Goal: Register for event/course

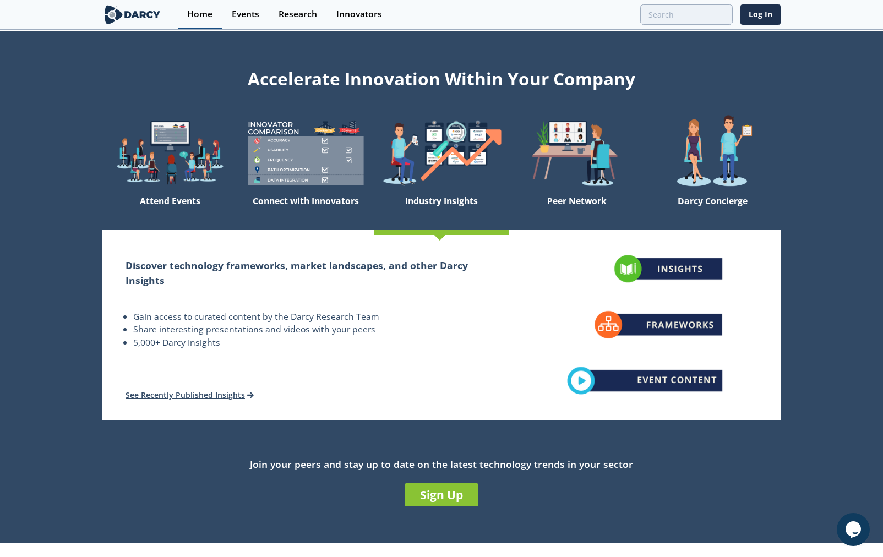
click at [187, 7] on link "Home" at bounding box center [200, 14] width 45 height 29
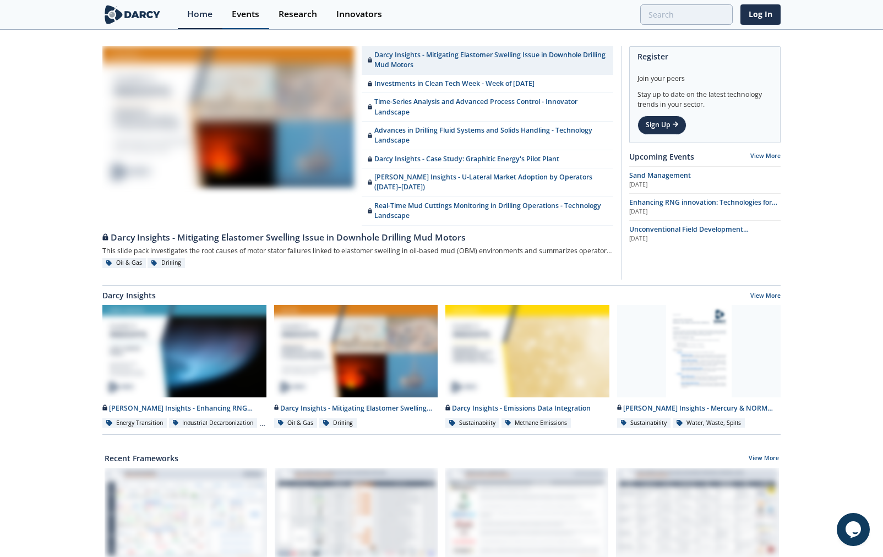
click at [245, 15] on div "Events" at bounding box center [246, 14] width 28 height 9
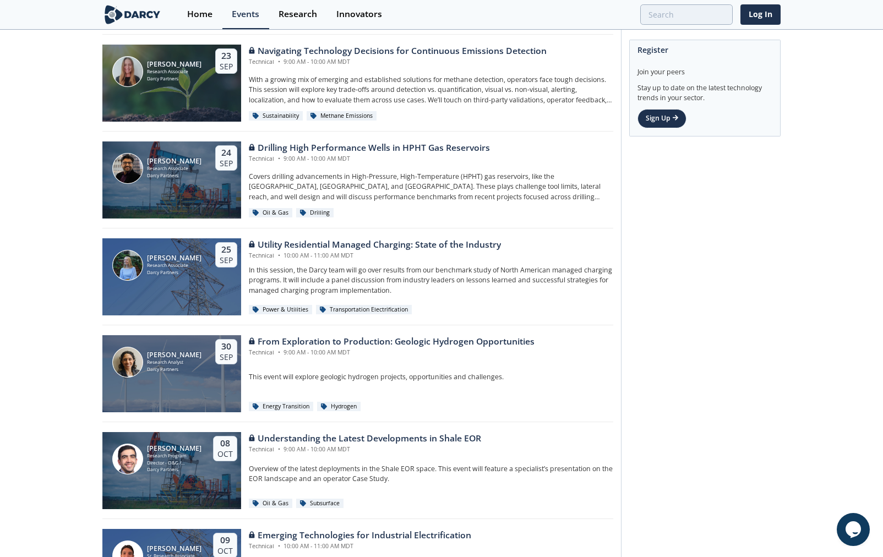
scroll to position [1486, 0]
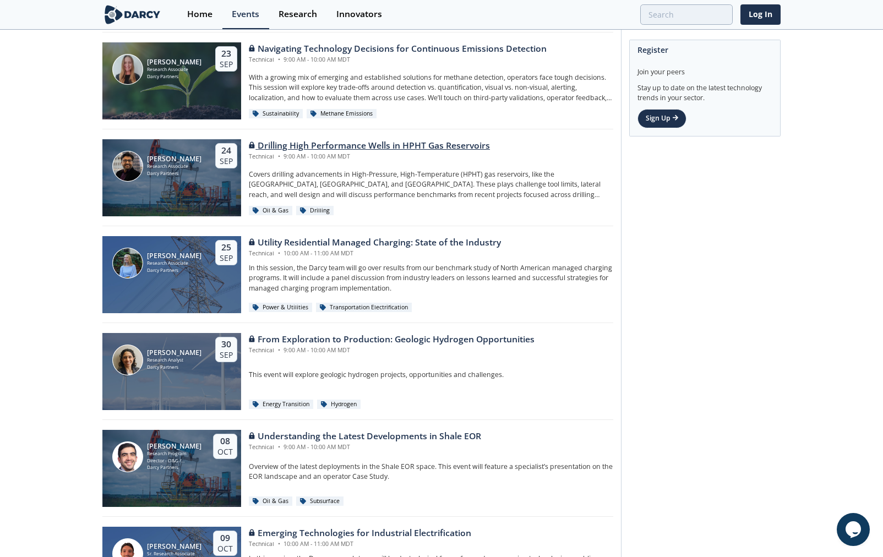
click at [413, 150] on div "Drilling High Performance Wells in HPHT Gas Reservoirs" at bounding box center [369, 145] width 241 height 13
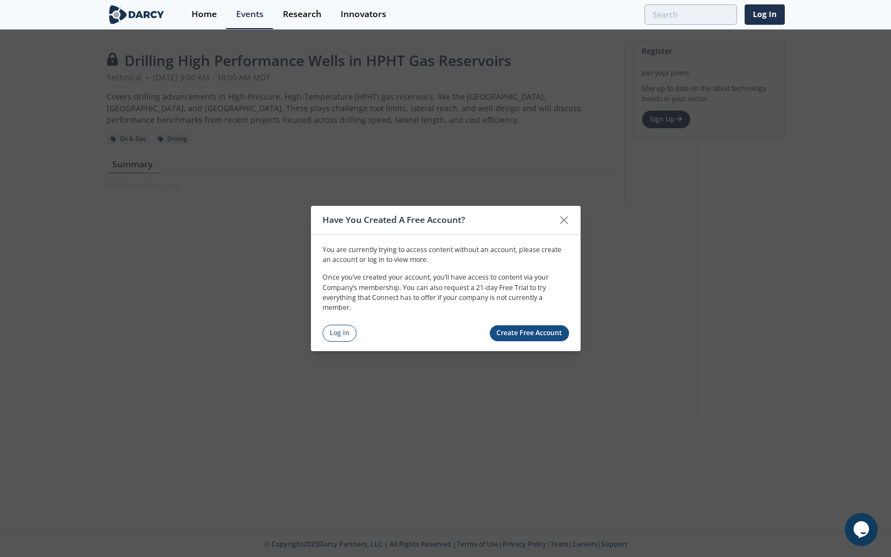
click at [557, 220] on icon at bounding box center [563, 219] width 13 height 13
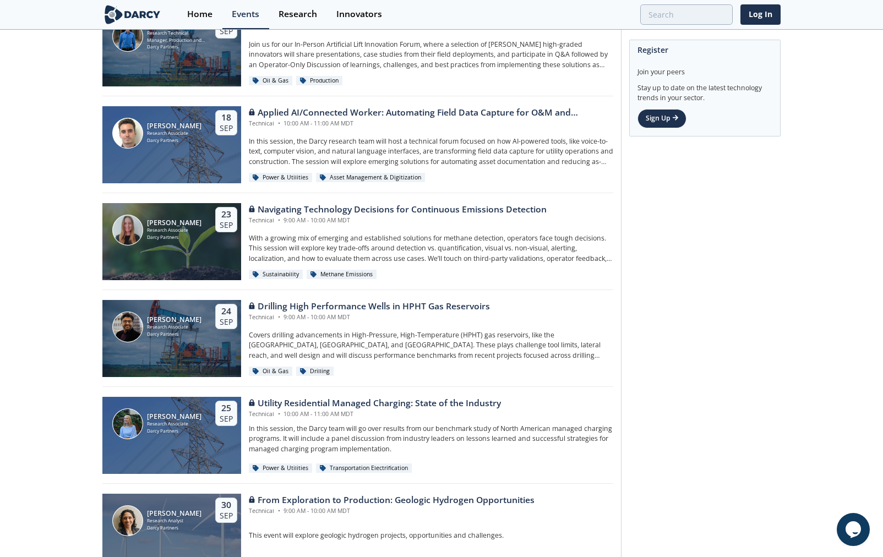
scroll to position [1344, 0]
